Goal: Transaction & Acquisition: Purchase product/service

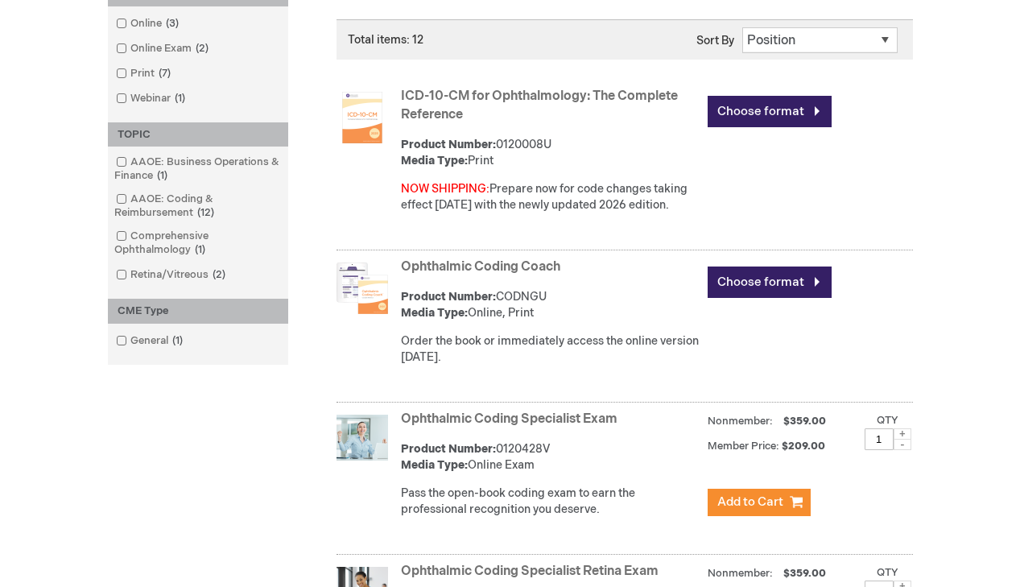
scroll to position [386, 0]
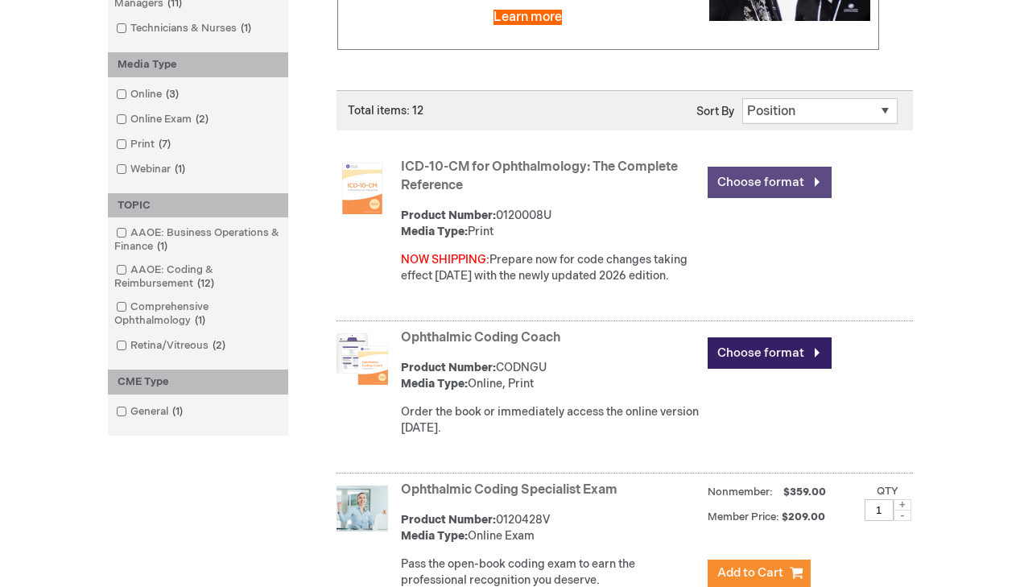
click at [781, 184] on link "Choose format" at bounding box center [770, 182] width 124 height 31
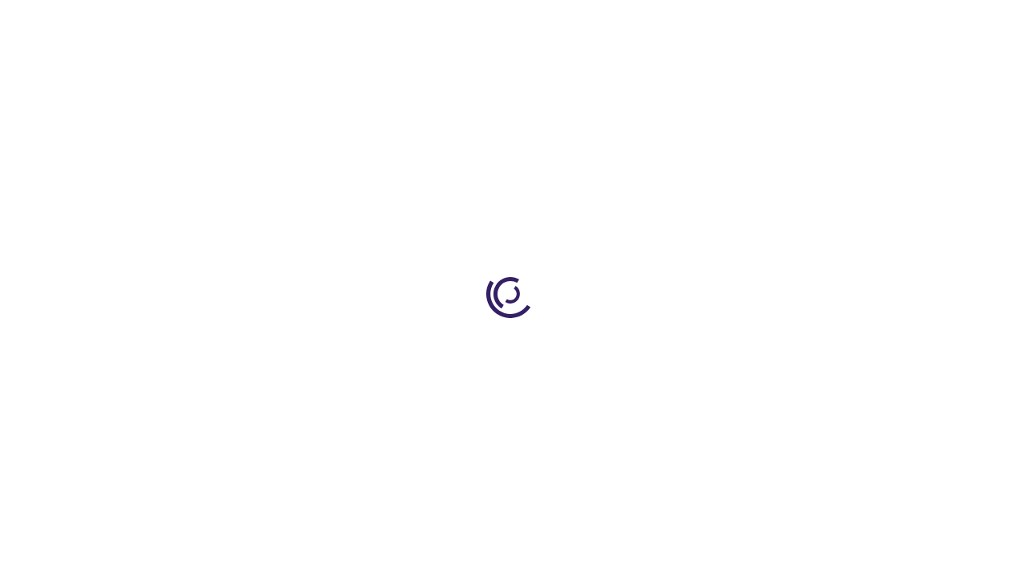
type input "0"
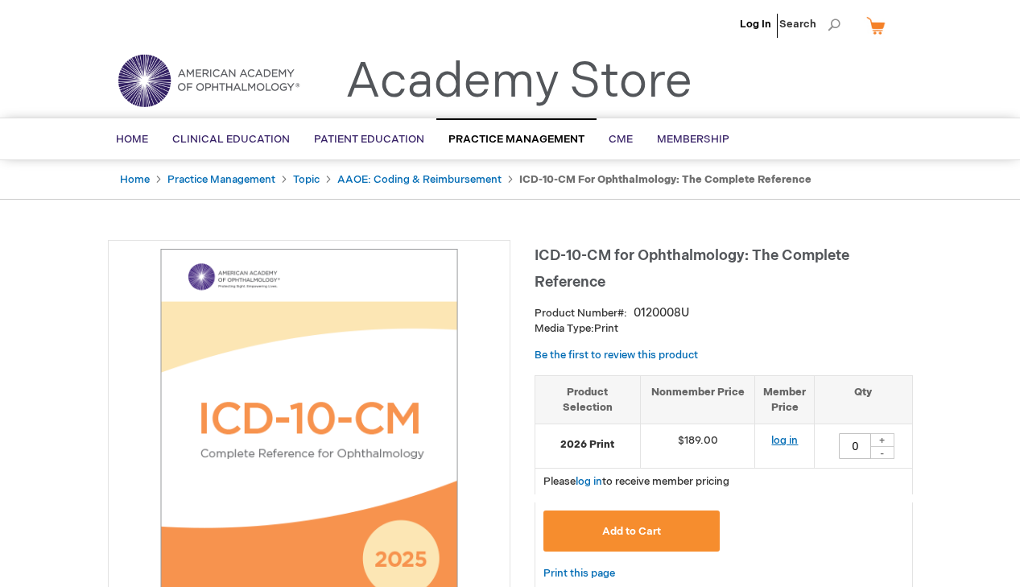
click at [789, 440] on link "log in" at bounding box center [784, 440] width 27 height 13
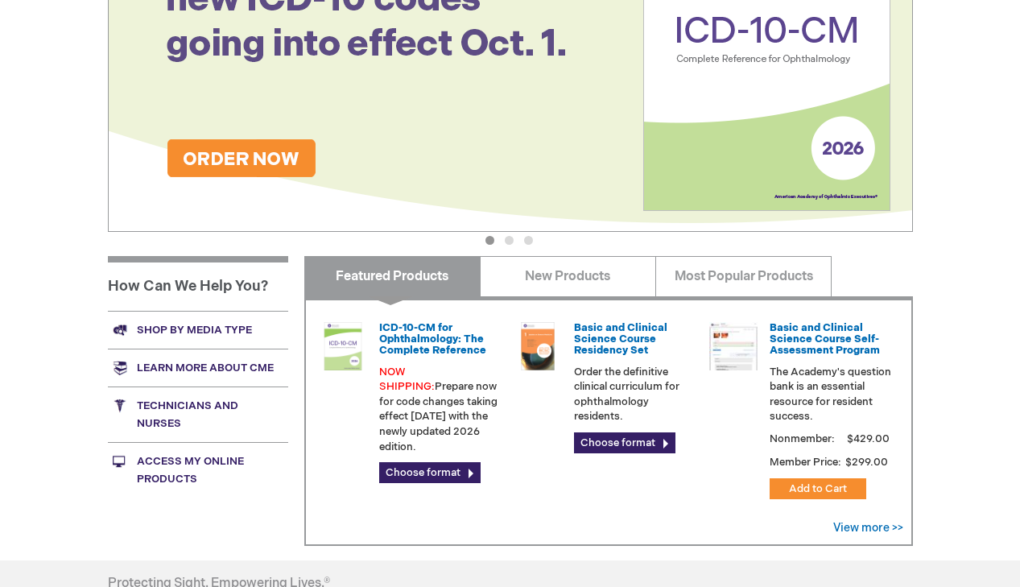
scroll to position [348, 0]
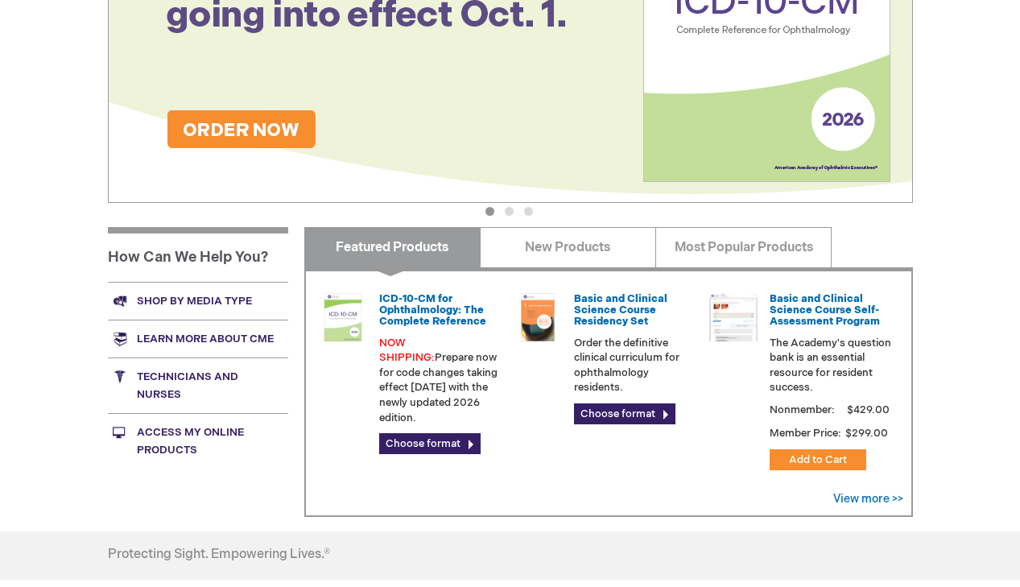
click at [246, 136] on img at bounding box center [510, 22] width 805 height 362
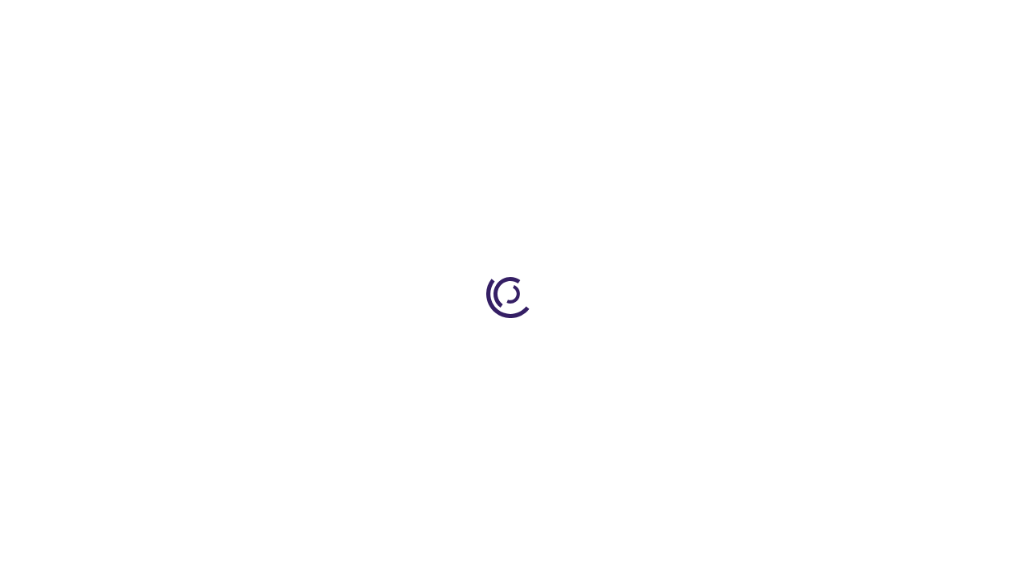
type input "0"
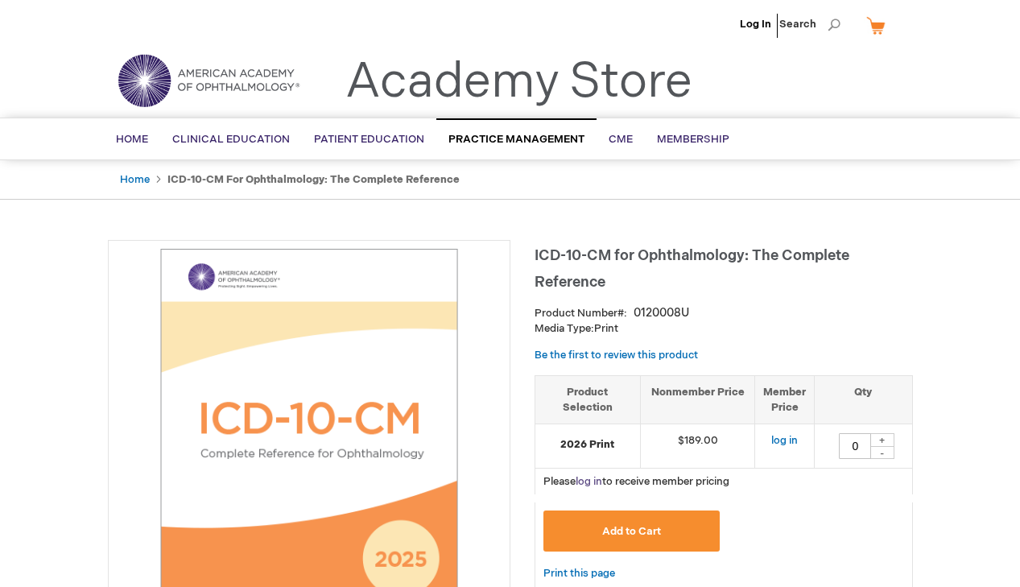
click at [597, 482] on link "log in" at bounding box center [589, 481] width 27 height 13
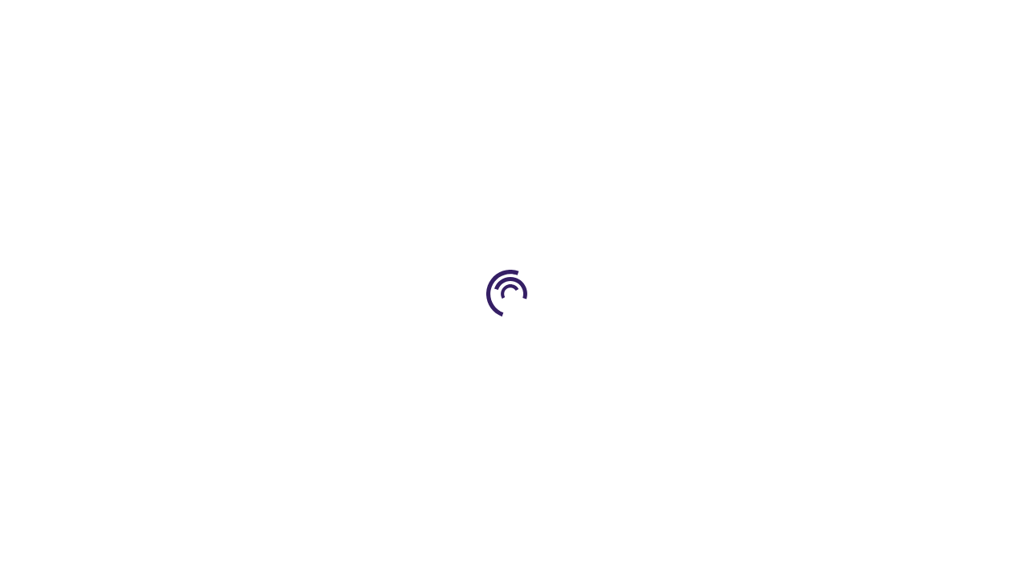
type input "0"
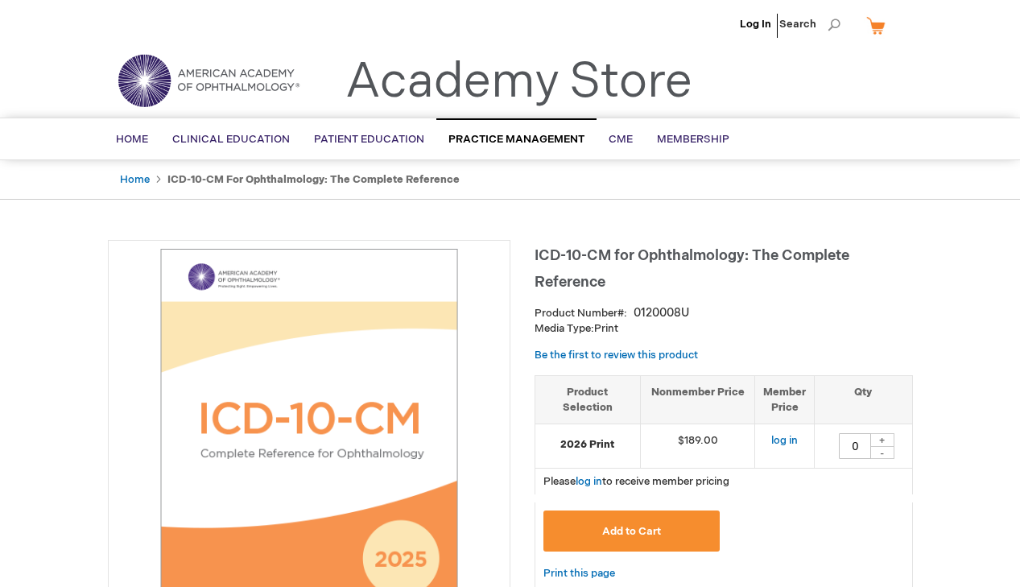
click at [543, 37] on ul "Log In Search" at bounding box center [510, 28] width 829 height 56
click at [752, 29] on link "Log In" at bounding box center [755, 24] width 31 height 13
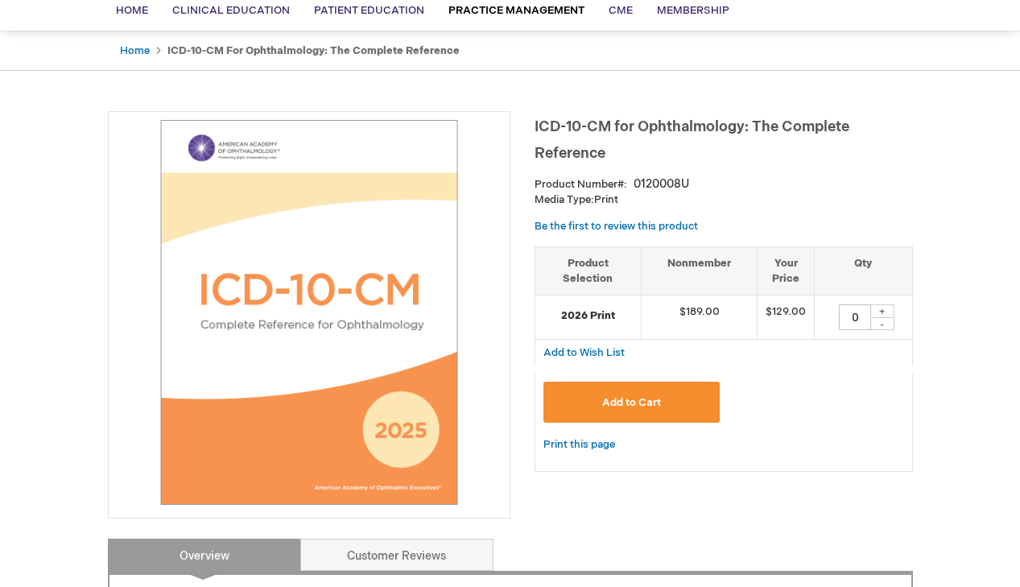
scroll to position [155, 0]
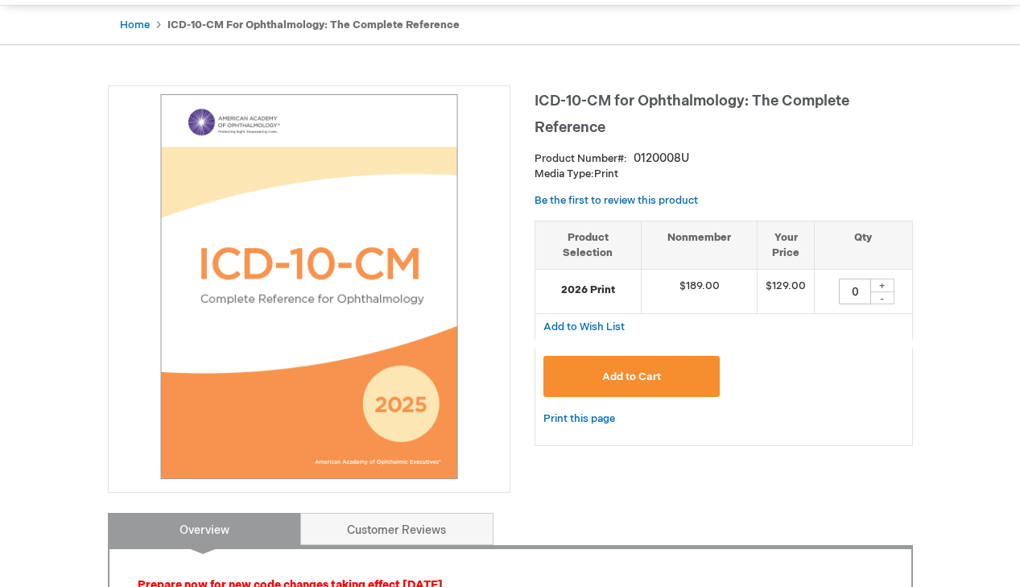
click at [620, 373] on span "Add to Cart" at bounding box center [631, 376] width 59 height 13
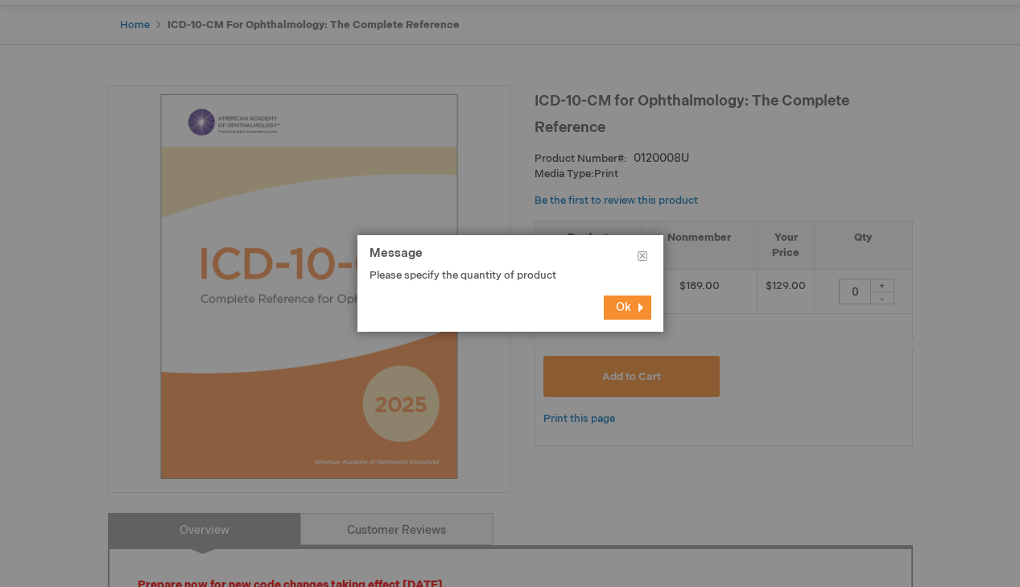
click at [627, 315] on button "Ok" at bounding box center [628, 307] width 48 height 24
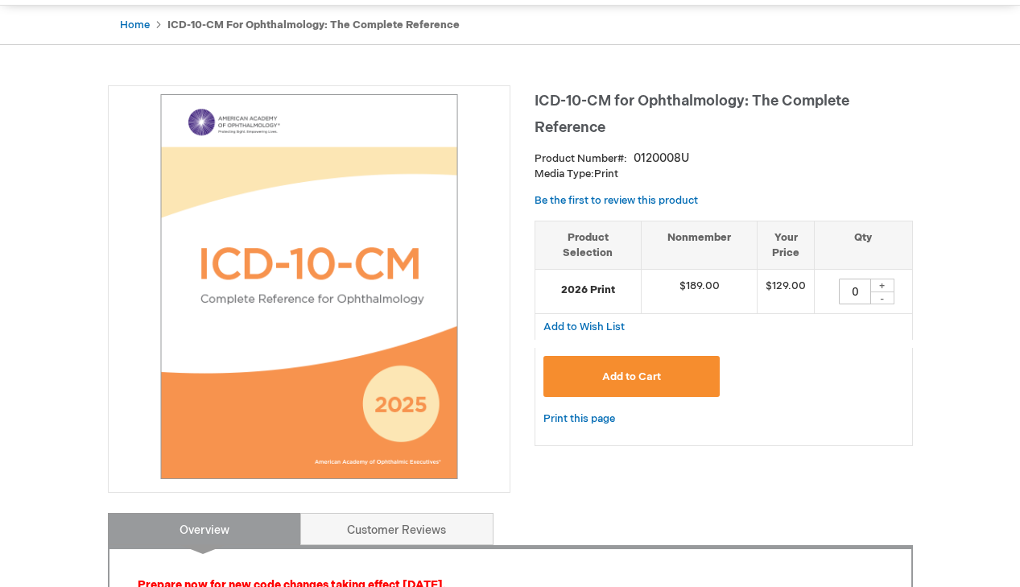
click at [887, 288] on div "+" at bounding box center [882, 286] width 24 height 14
type input "1"
click at [629, 383] on span "Add to Cart" at bounding box center [631, 376] width 59 height 13
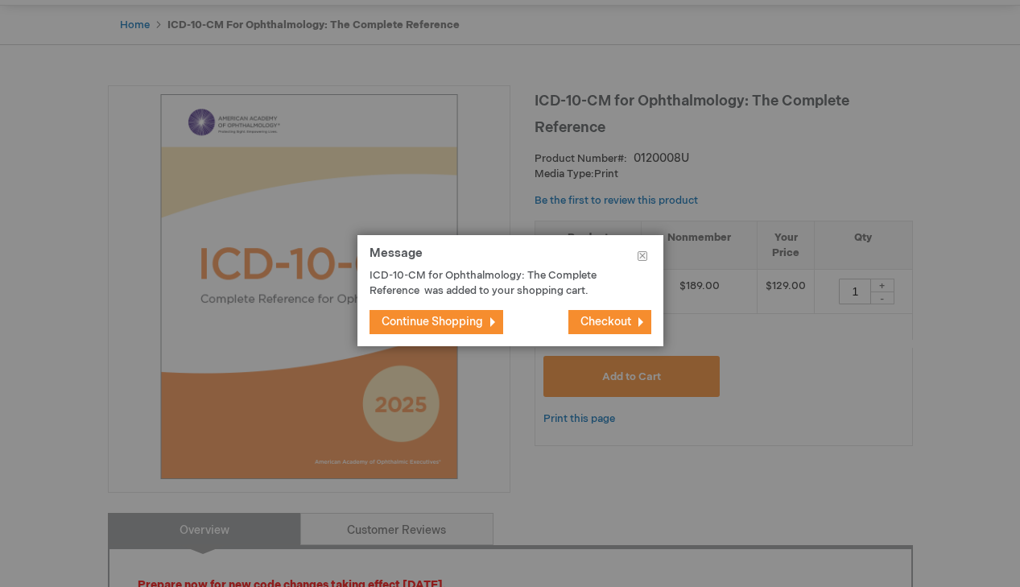
click at [467, 326] on span "Continue Shopping" at bounding box center [432, 322] width 101 height 14
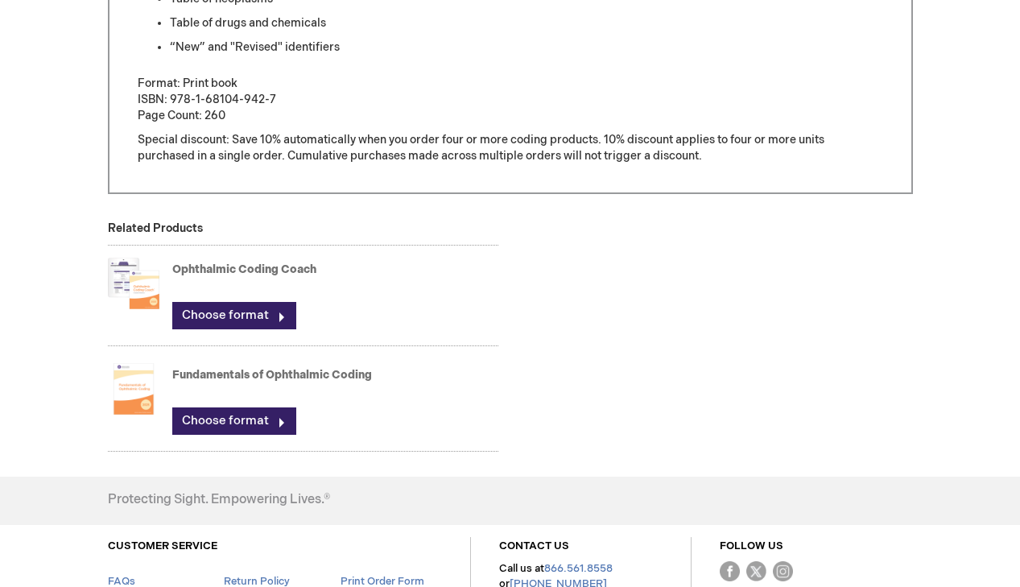
scroll to position [1005, 0]
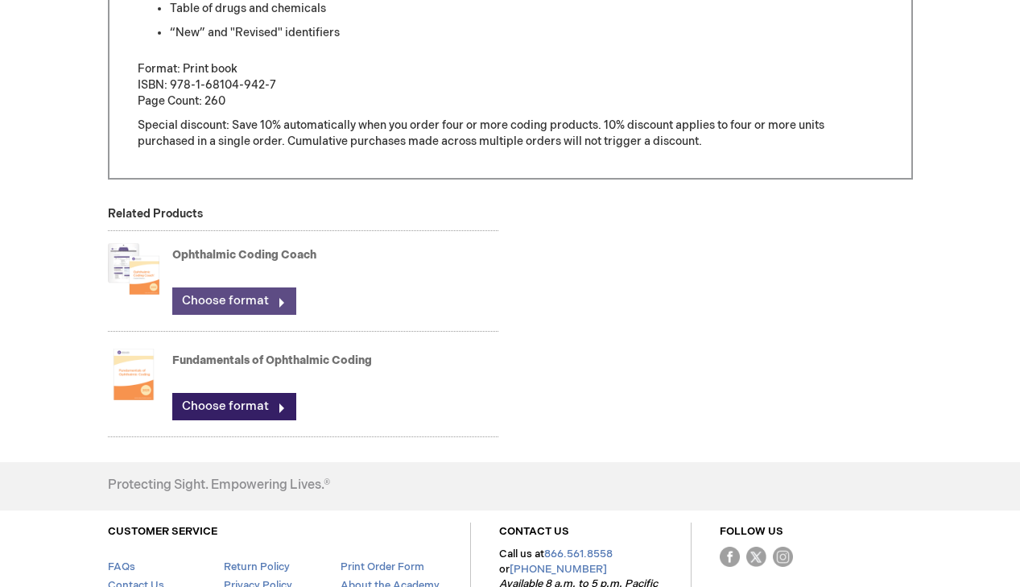
click at [250, 309] on link "Choose format" at bounding box center [234, 300] width 124 height 27
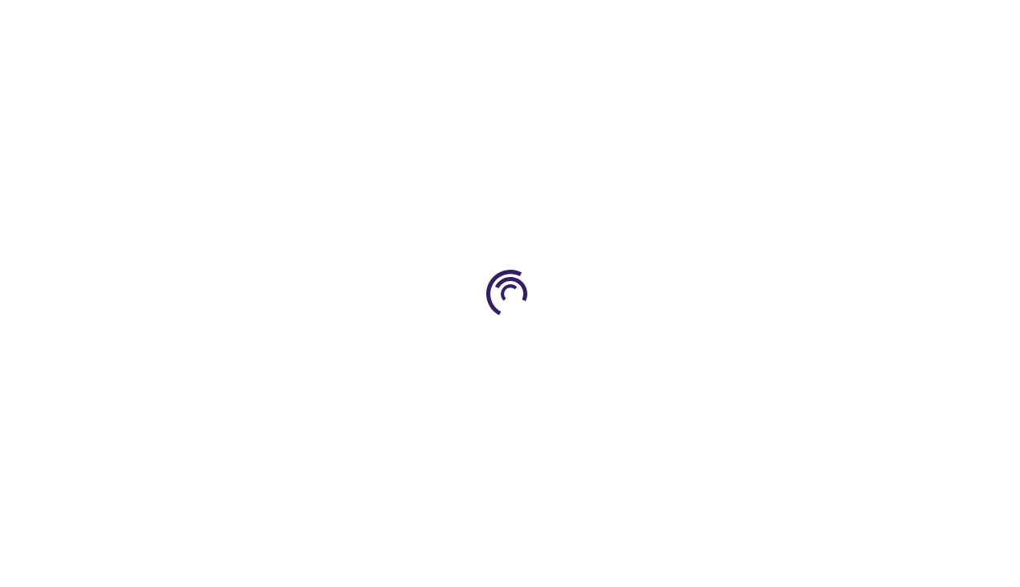
type input "0"
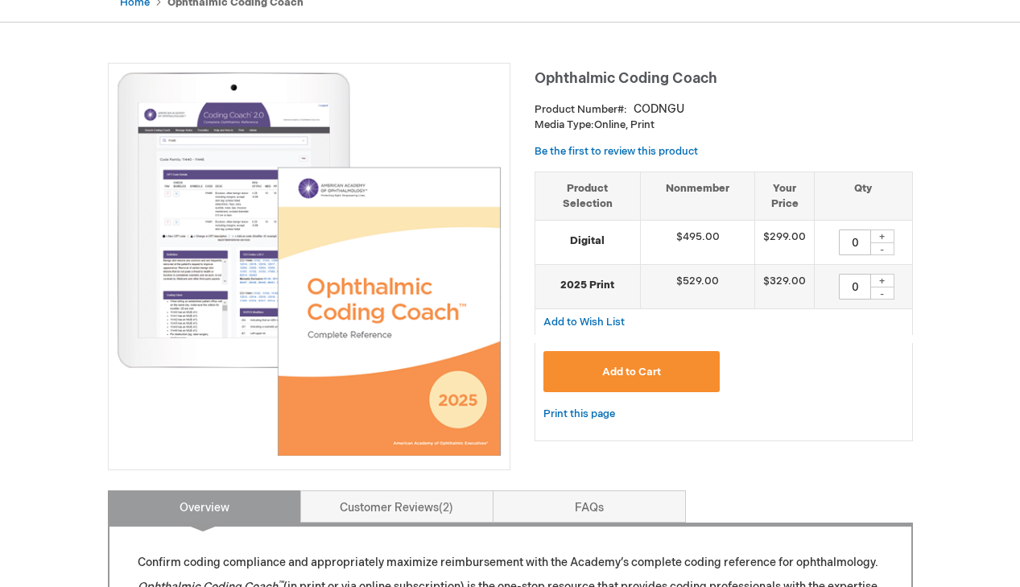
scroll to position [155, 0]
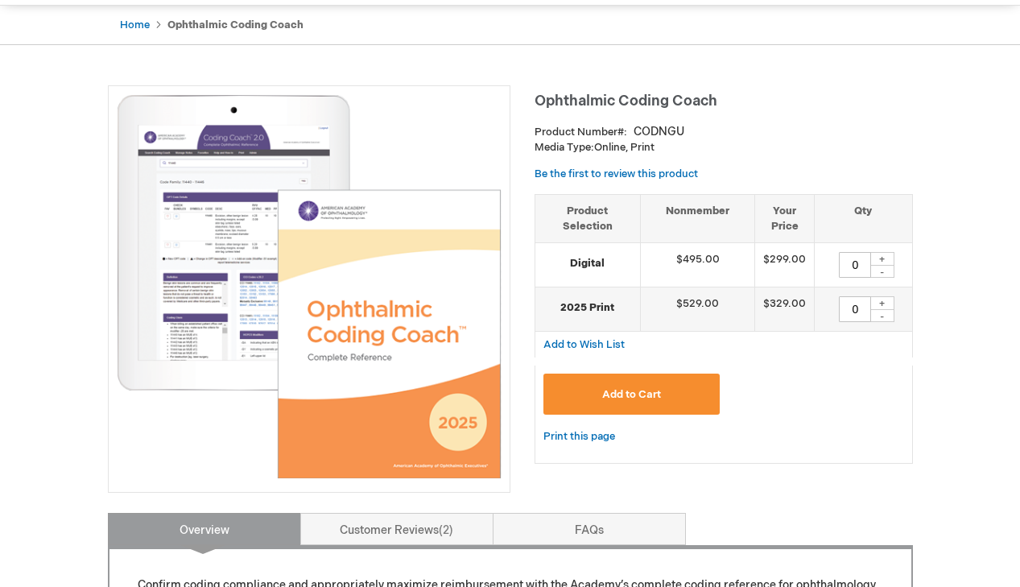
click at [659, 399] on span "Add to Cart" at bounding box center [631, 394] width 59 height 13
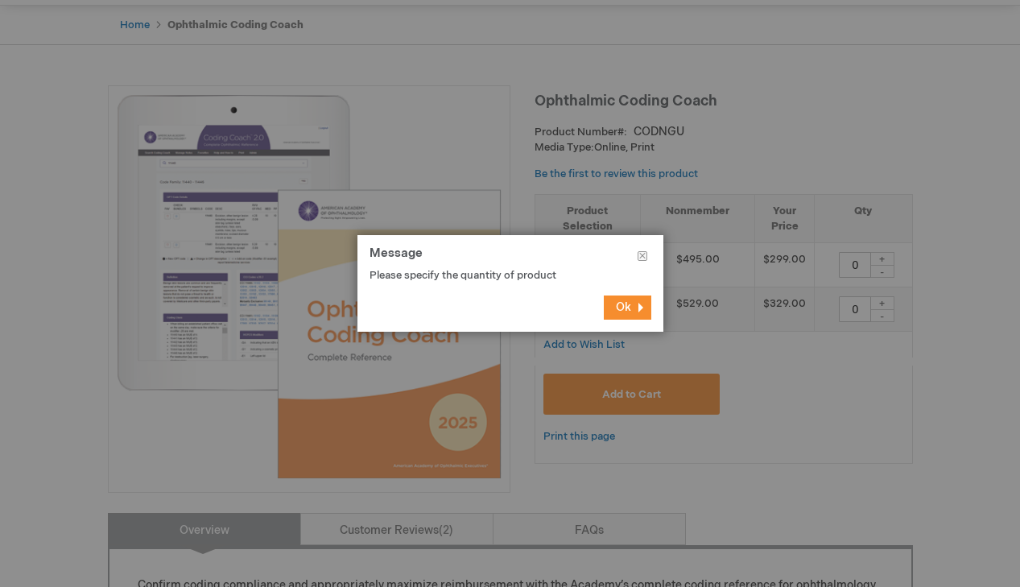
click at [635, 306] on button "Ok" at bounding box center [628, 307] width 48 height 24
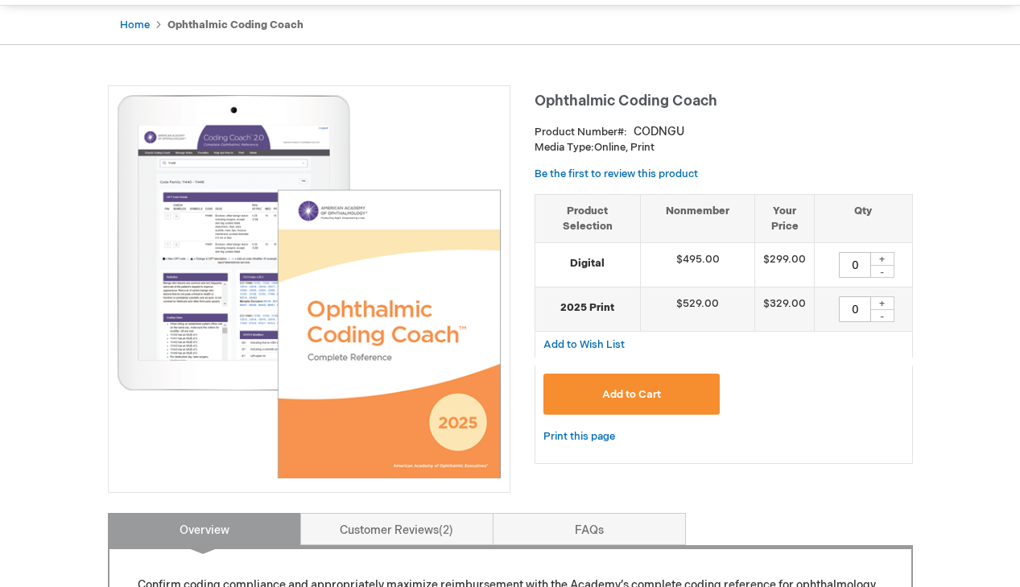
click at [879, 308] on div "+" at bounding box center [882, 303] width 24 height 14
type input "1"
click at [647, 404] on button "Add to Cart" at bounding box center [631, 394] width 177 height 41
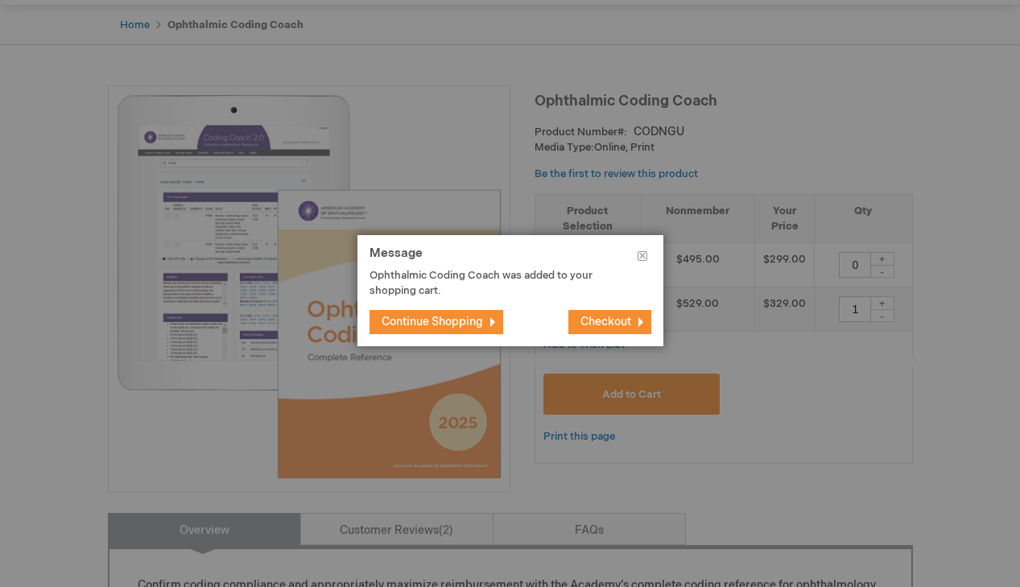
click at [466, 324] on span "Continue Shopping" at bounding box center [432, 322] width 101 height 14
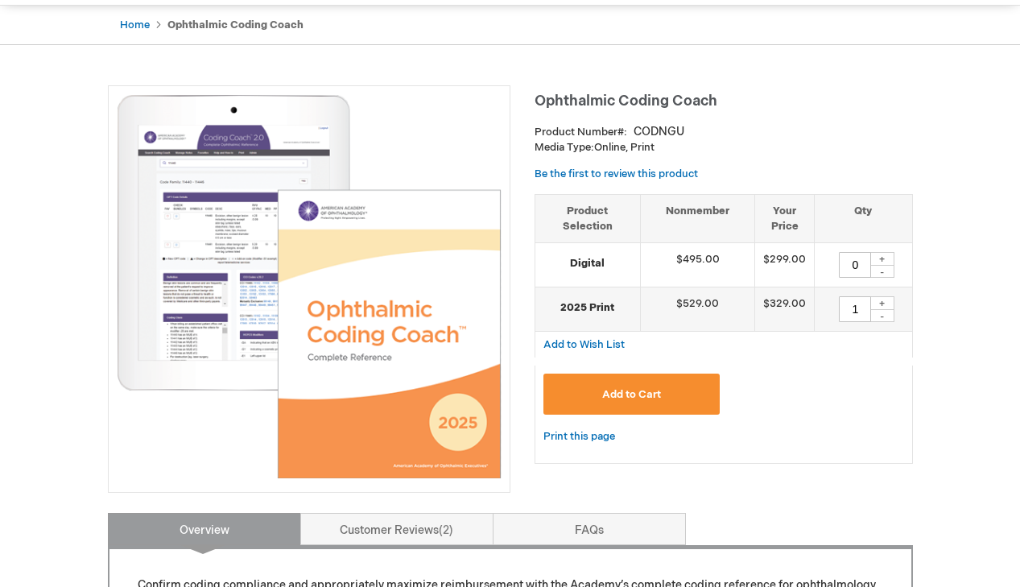
click at [886, 321] on div "-" at bounding box center [882, 315] width 24 height 13
type input "0"
click at [887, 259] on div "+" at bounding box center [882, 259] width 24 height 14
type input "1"
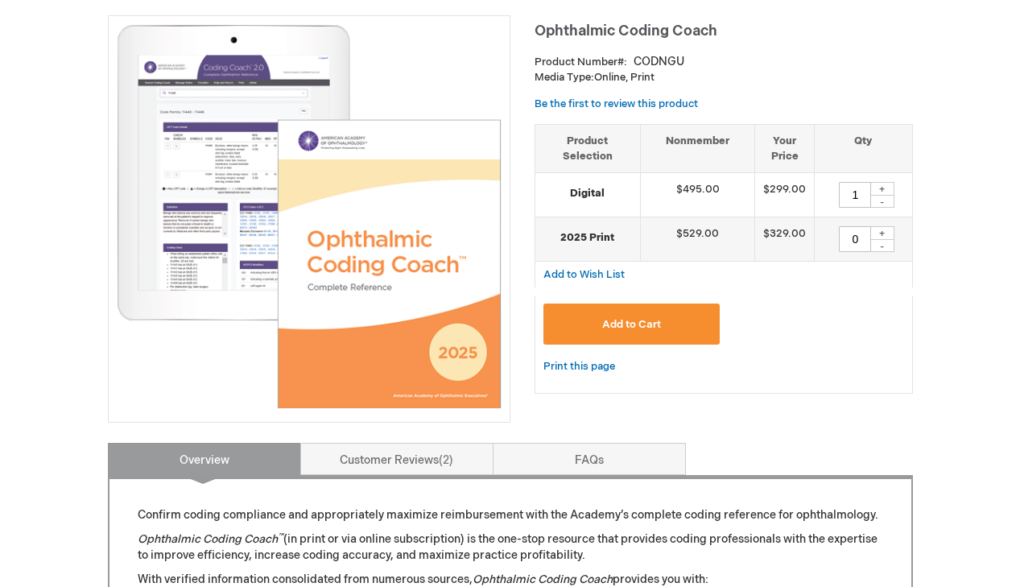
scroll to position [193, 0]
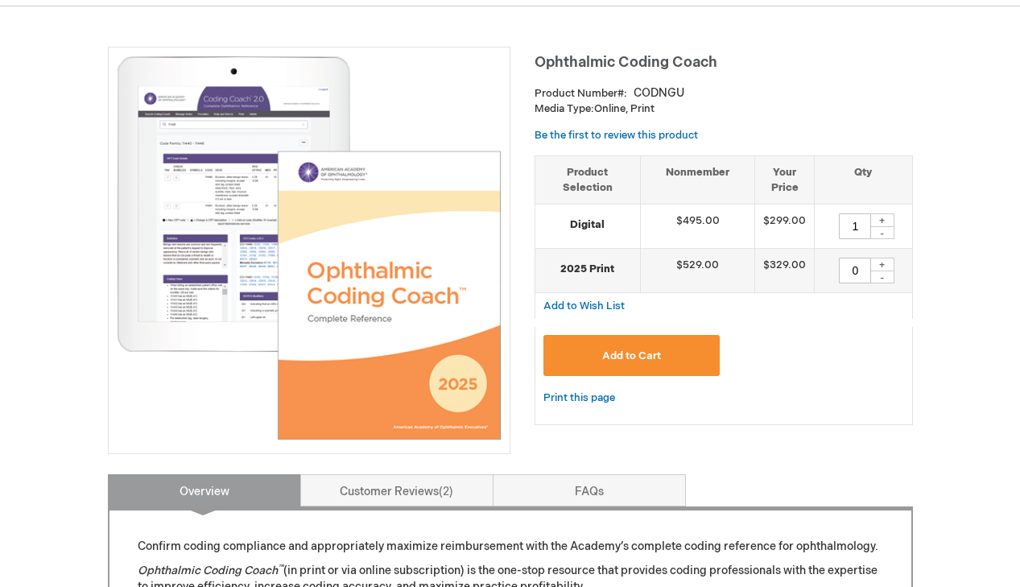
click at [597, 355] on button "Add to Cart" at bounding box center [631, 355] width 177 height 41
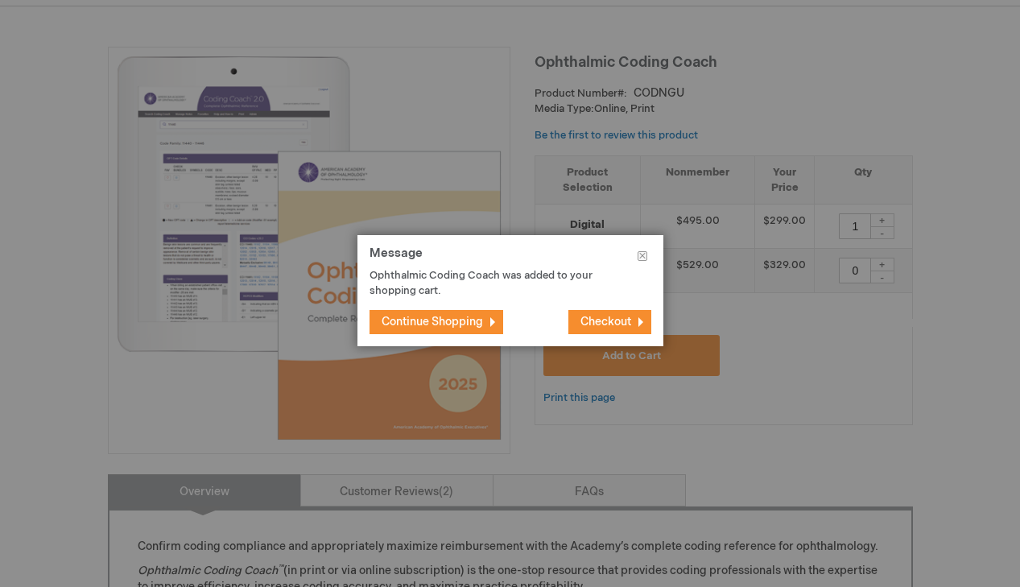
click at [482, 326] on span "Continue Shopping" at bounding box center [432, 322] width 101 height 14
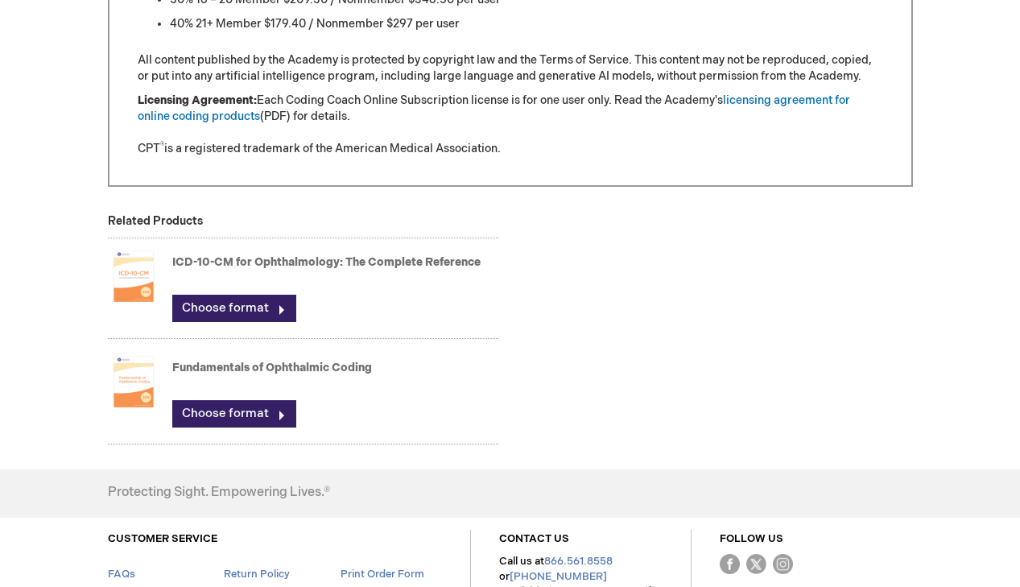
scroll to position [1700, 0]
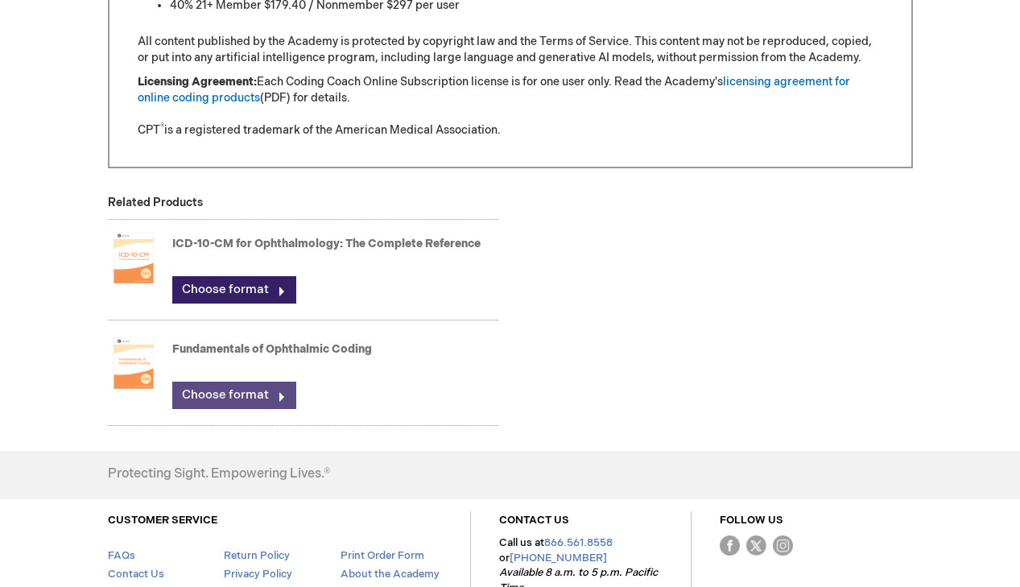
click at [225, 409] on link "Choose format" at bounding box center [234, 395] width 124 height 27
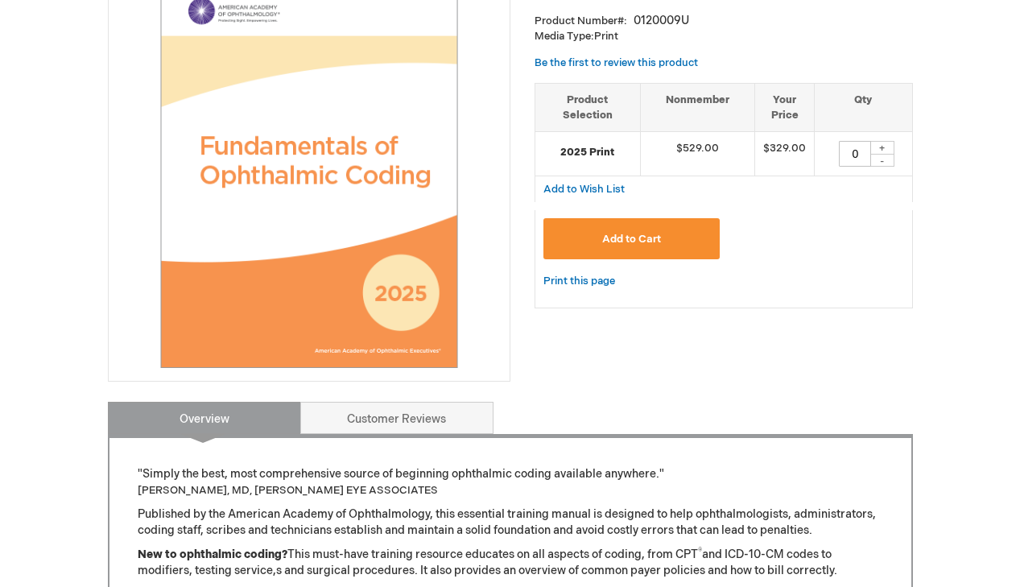
scroll to position [271, 0]
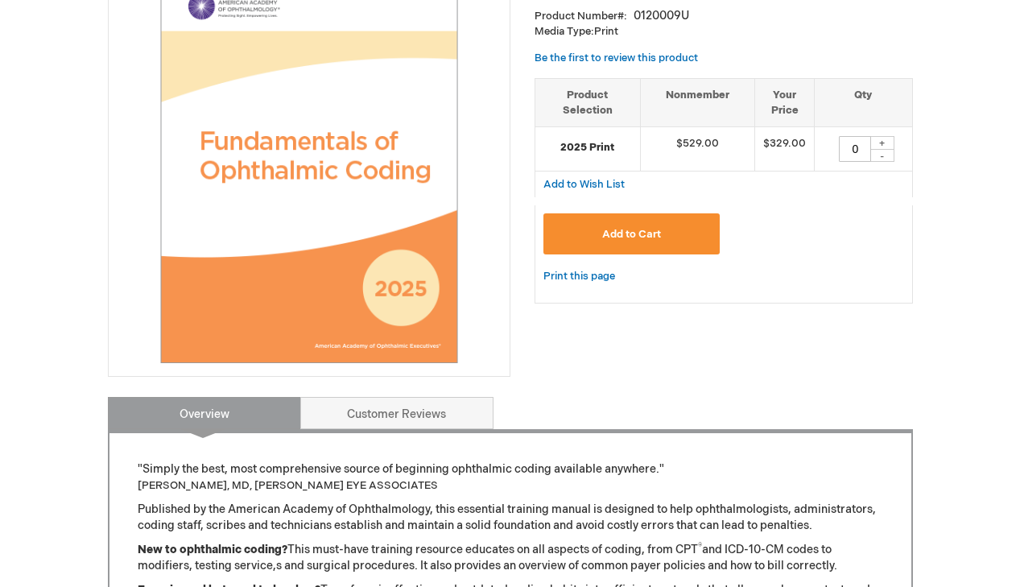
click at [638, 238] on span "Add to Cart" at bounding box center [631, 234] width 59 height 13
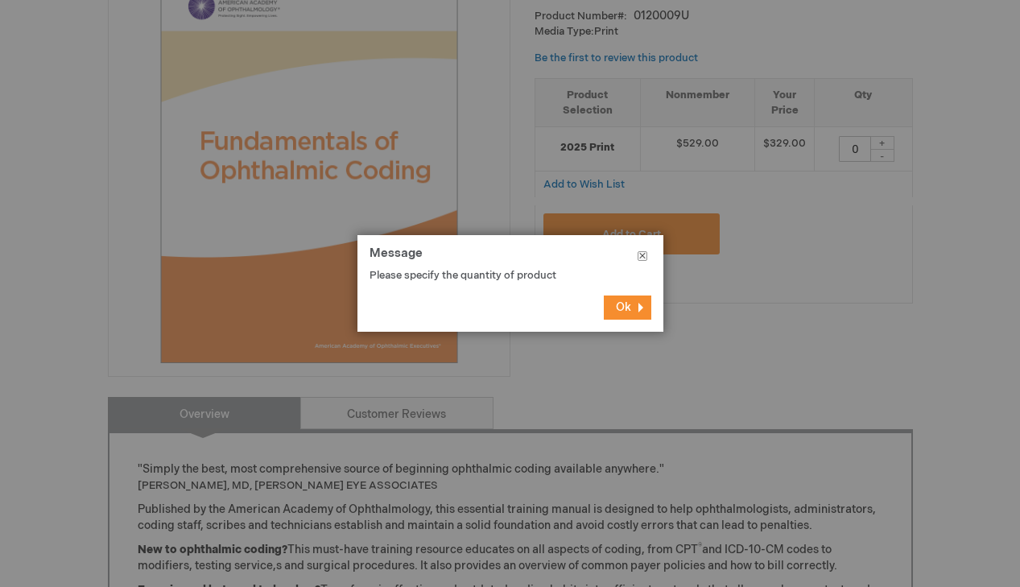
click at [647, 252] on button "Close" at bounding box center [643, 259] width 42 height 48
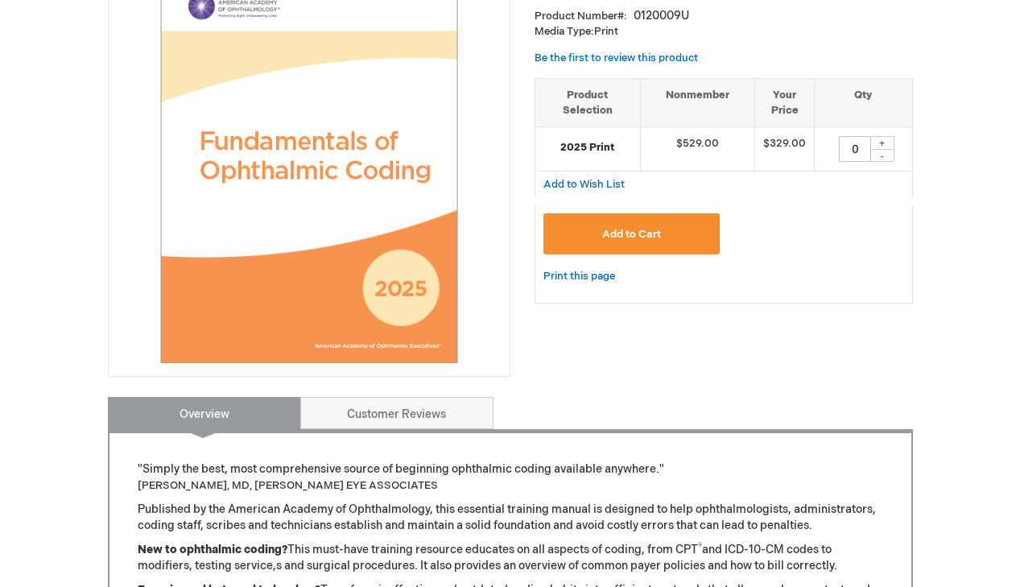
click at [886, 143] on div "+" at bounding box center [882, 143] width 24 height 14
type input "1"
click at [651, 242] on button "Add to Cart" at bounding box center [631, 233] width 177 height 41
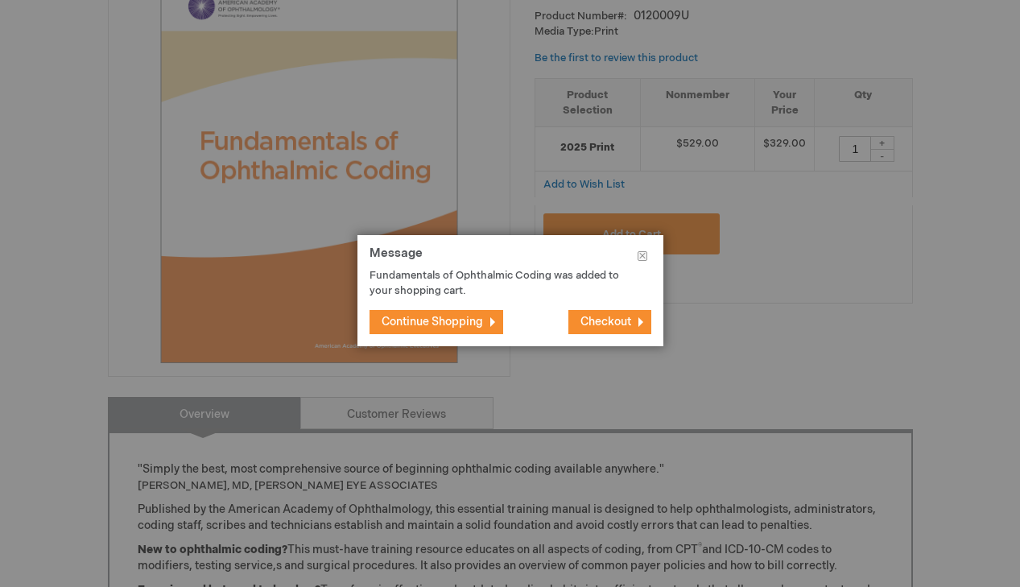
click at [465, 330] on button "Continue Shopping" at bounding box center [437, 322] width 134 height 24
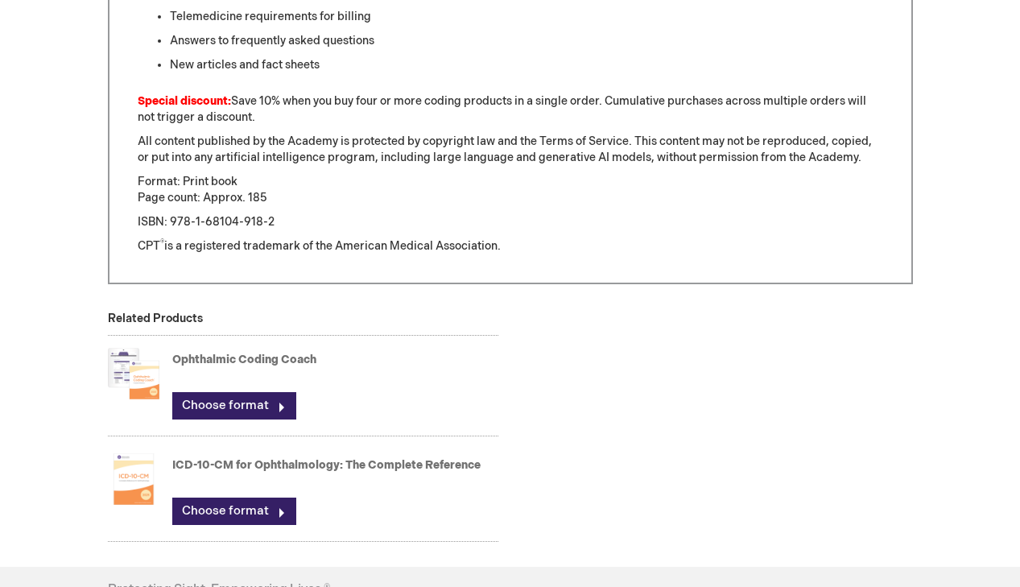
scroll to position [1159, 0]
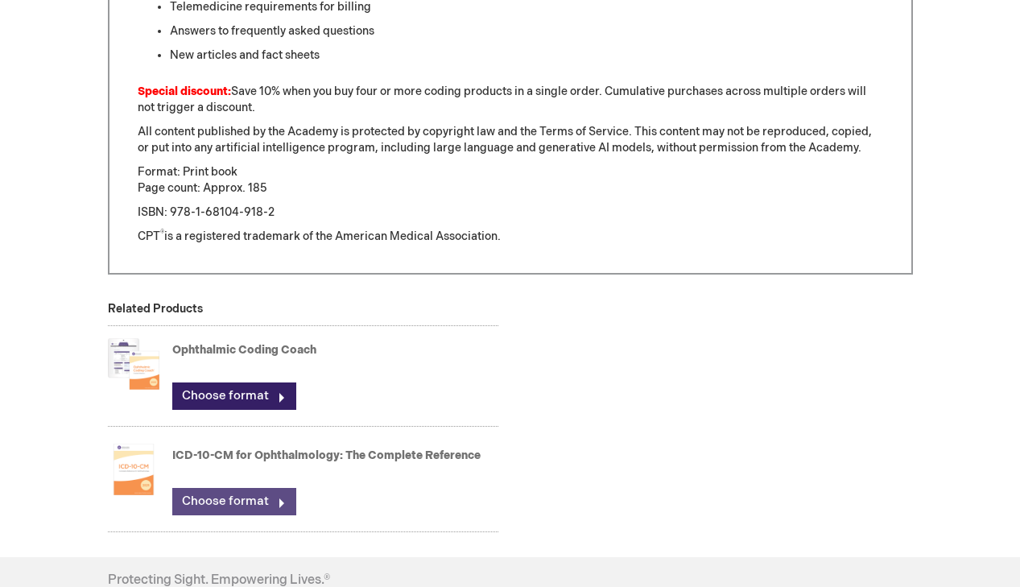
click at [240, 506] on link "Choose format" at bounding box center [234, 501] width 124 height 27
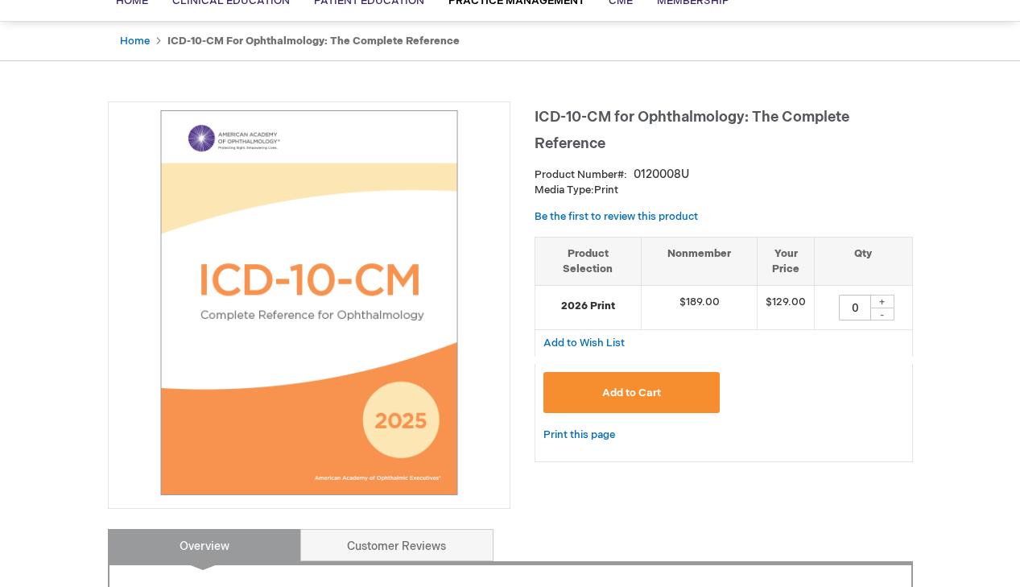
scroll to position [155, 0]
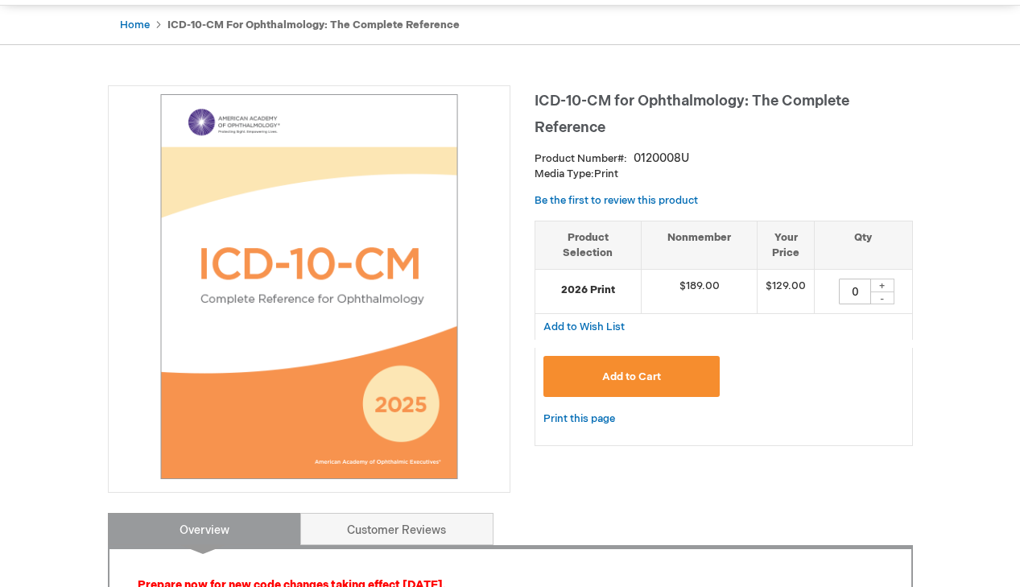
click at [627, 387] on button "Add to Cart" at bounding box center [631, 376] width 177 height 41
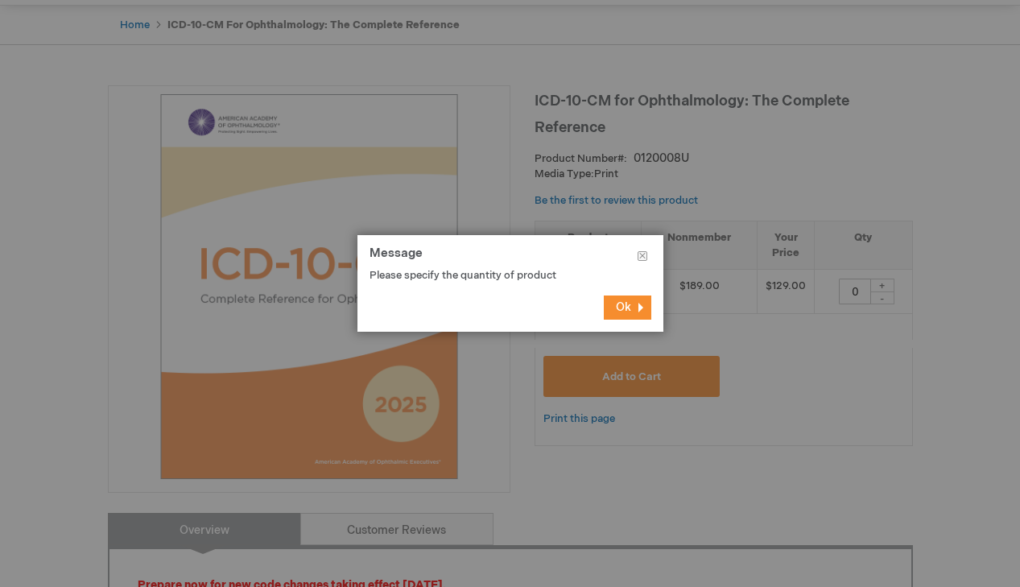
click at [631, 309] on button "Ok" at bounding box center [628, 307] width 48 height 24
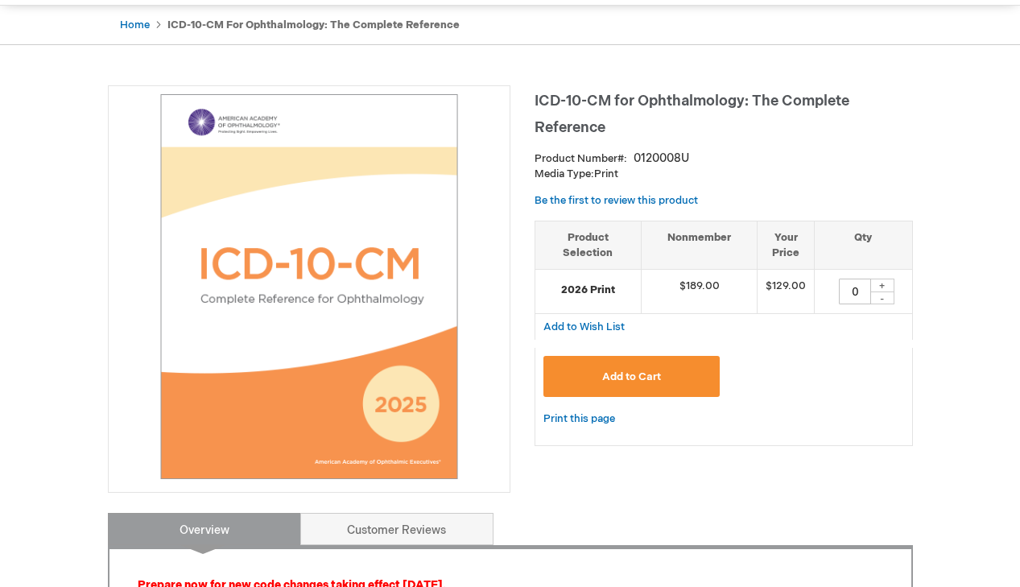
click at [888, 286] on div "+" at bounding box center [882, 286] width 24 height 14
click at [878, 300] on div "-" at bounding box center [882, 297] width 24 height 13
type input "1"
click at [570, 374] on button "Add to Cart" at bounding box center [631, 376] width 177 height 41
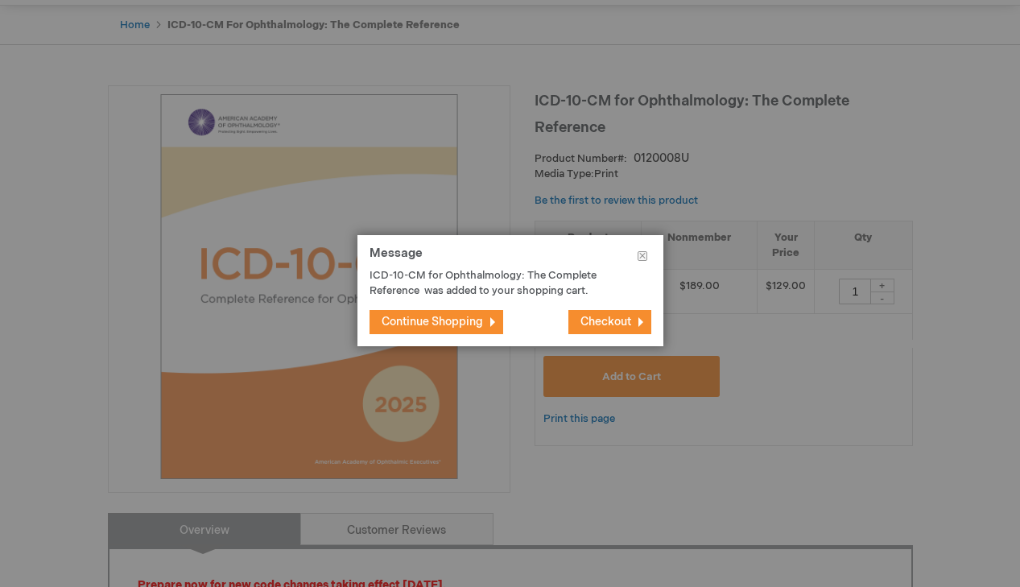
click at [443, 323] on span "Continue Shopping" at bounding box center [432, 322] width 101 height 14
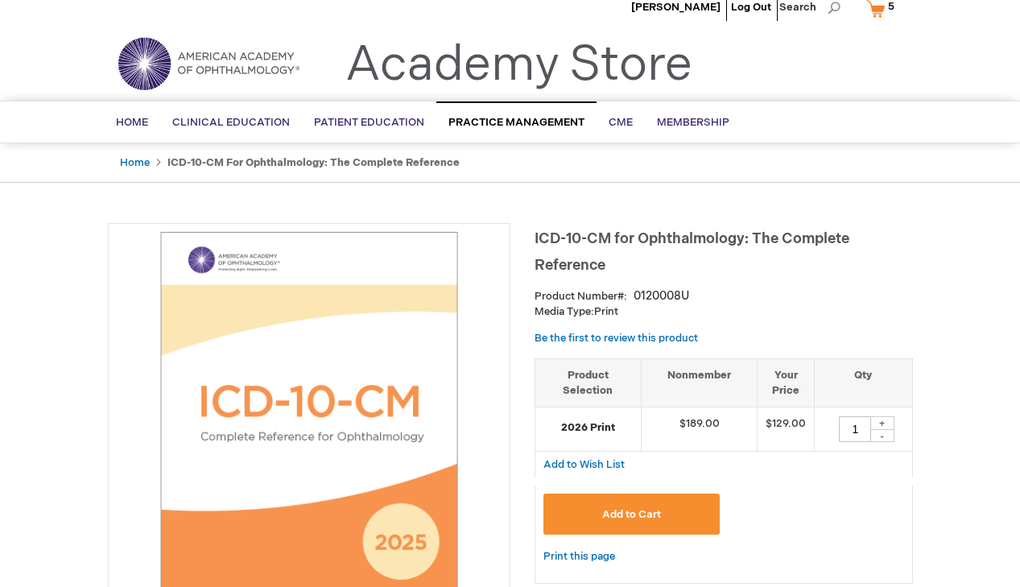
scroll to position [0, 0]
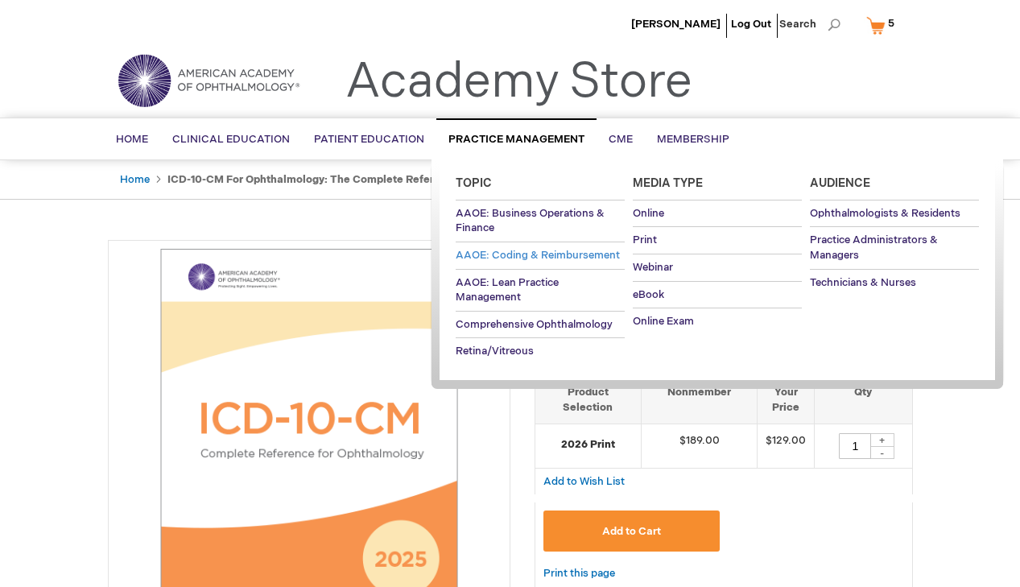
click at [510, 262] on span "AAOE: Coding & Reimbursement" at bounding box center [538, 255] width 164 height 13
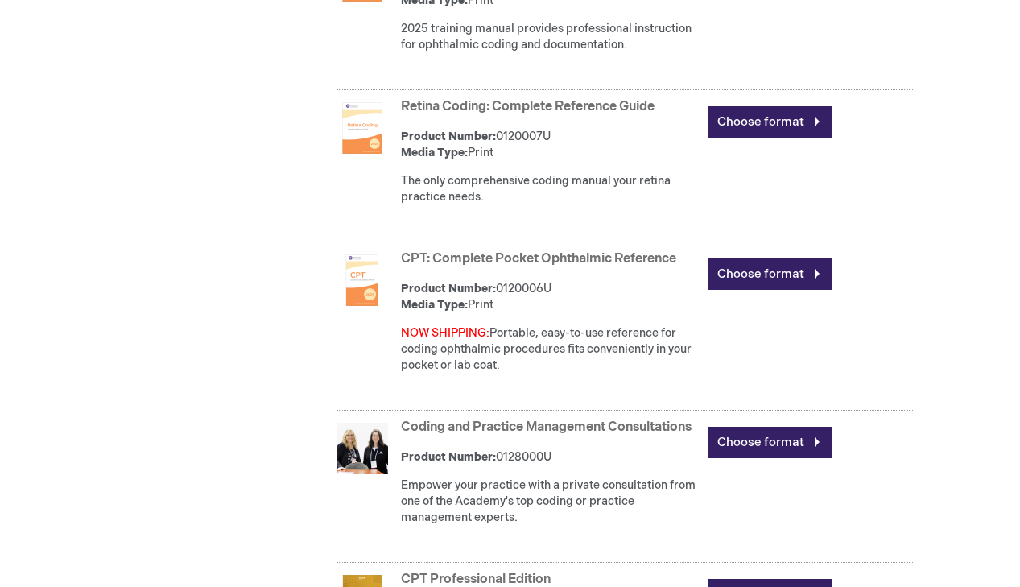
scroll to position [1198, 0]
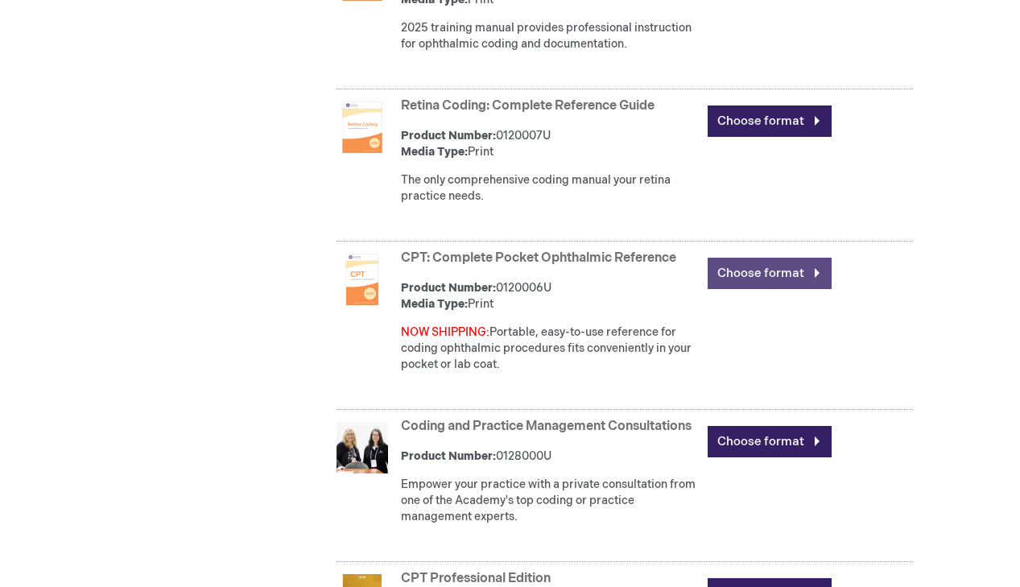
click at [766, 274] on link "Choose format" at bounding box center [770, 273] width 124 height 31
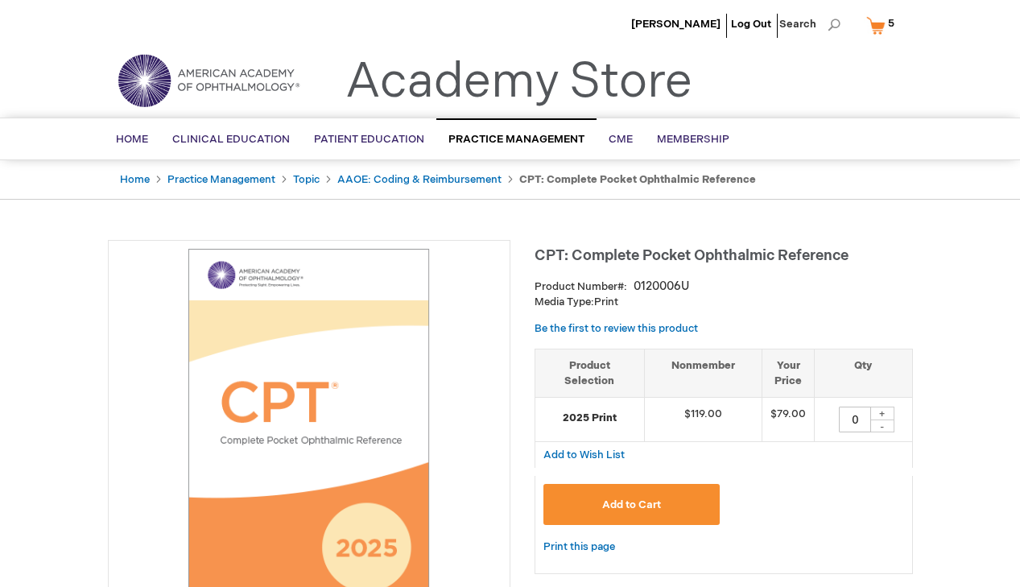
click at [882, 409] on div "+" at bounding box center [882, 414] width 24 height 14
type input "1"
click at [647, 505] on span "Add to Cart" at bounding box center [631, 504] width 59 height 13
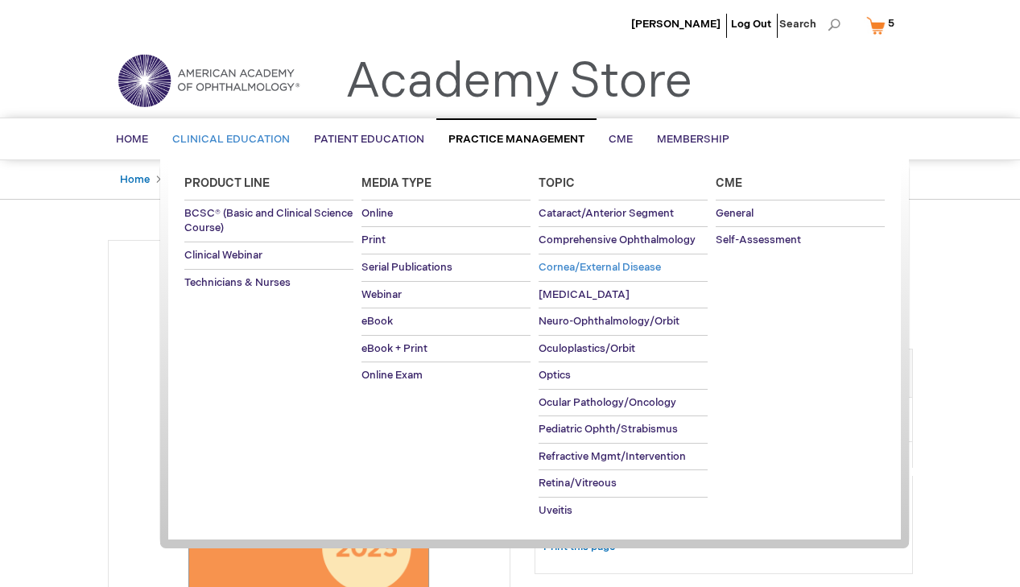
click at [602, 270] on span "Cornea/External Disease" at bounding box center [600, 267] width 122 height 13
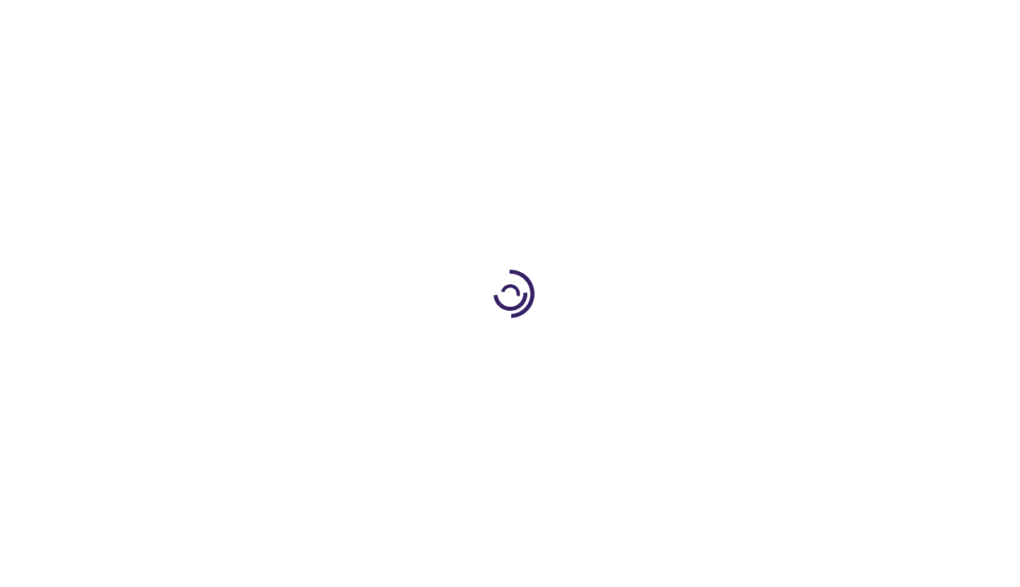
type input "0"
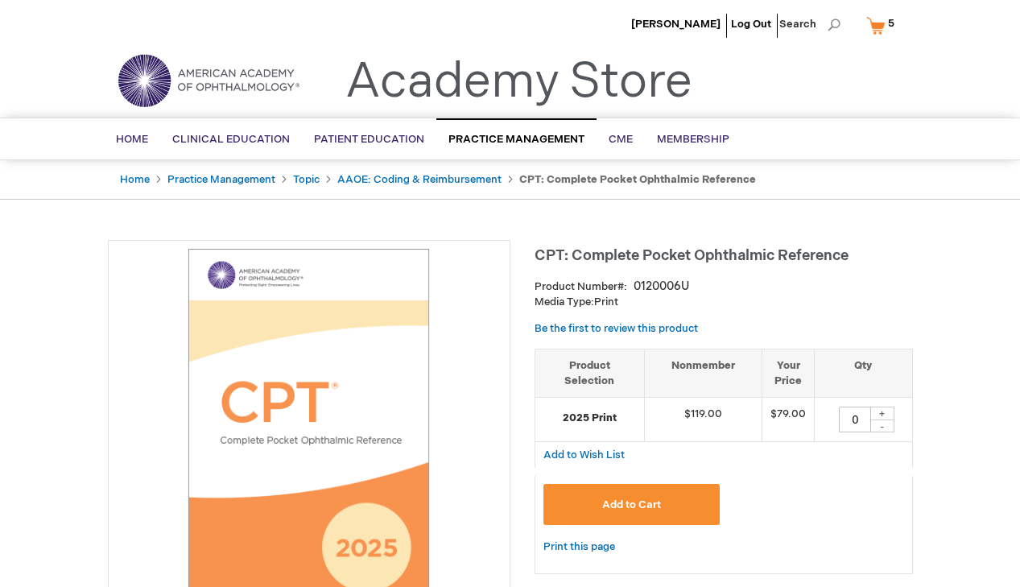
click at [877, 25] on link "My Cart 5 5 items" at bounding box center [884, 25] width 42 height 28
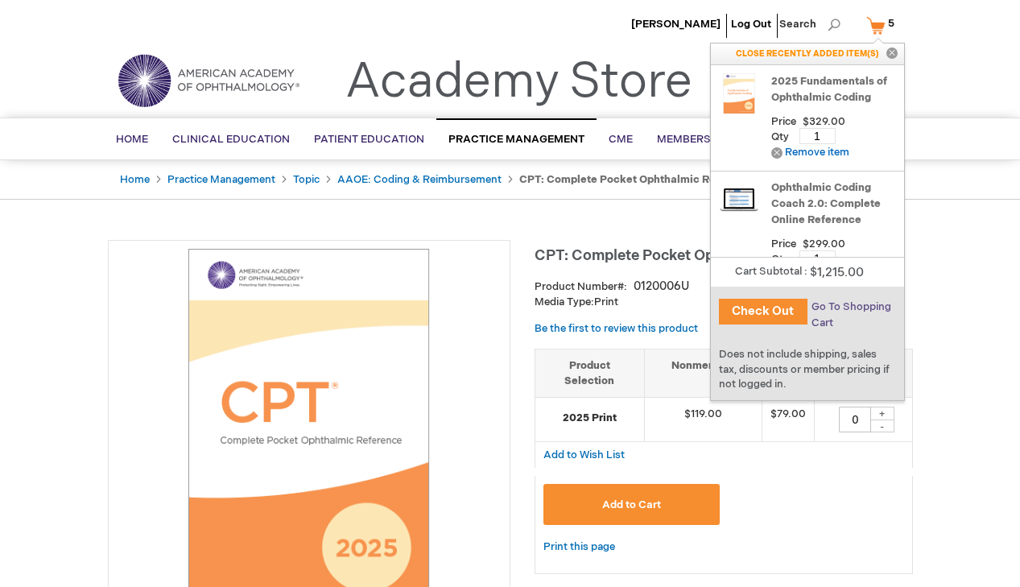
click at [838, 302] on span "Go To Shopping Cart" at bounding box center [852, 314] width 80 height 29
